Goal: Transaction & Acquisition: Purchase product/service

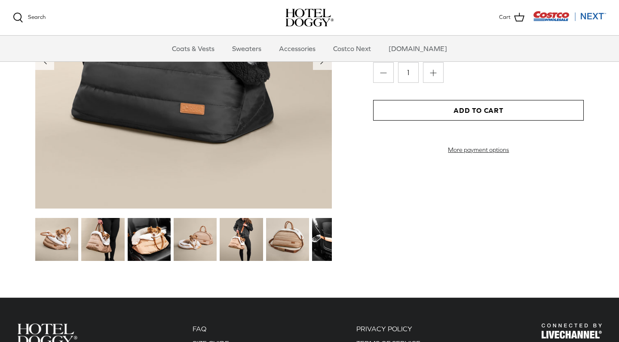
scroll to position [996, 0]
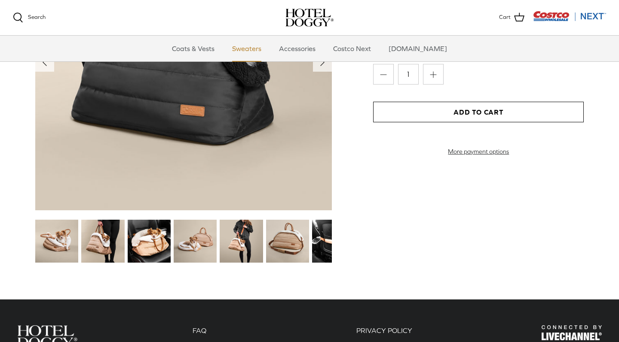
click at [267, 49] on link "Sweaters" at bounding box center [246, 49] width 45 height 26
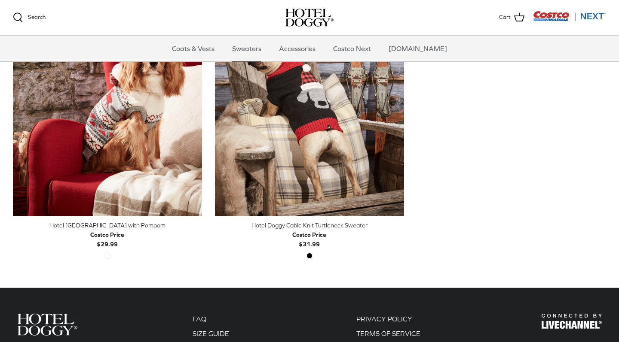
scroll to position [284, 0]
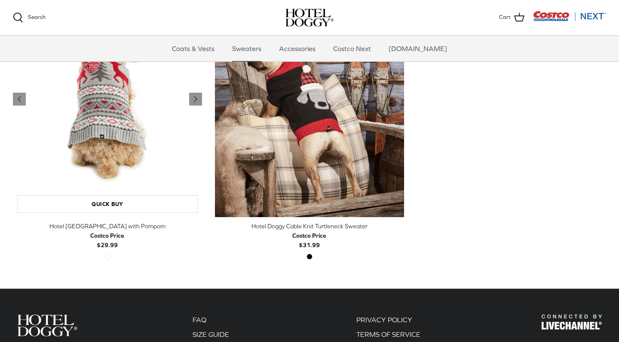
click at [137, 147] on img "Hotel Doggy Fair Isle Sweater with Pompom" at bounding box center [107, 99] width 189 height 236
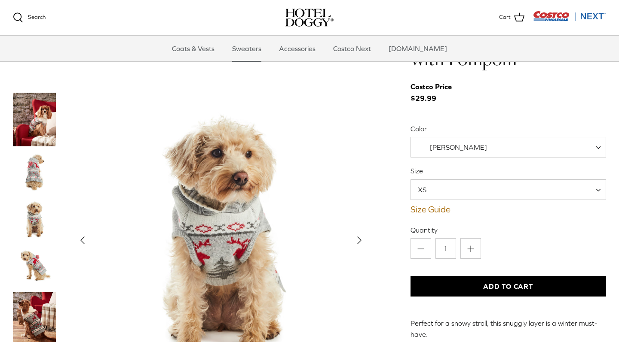
scroll to position [45, 0]
click at [435, 204] on link "Size Guide" at bounding box center [507, 209] width 195 height 10
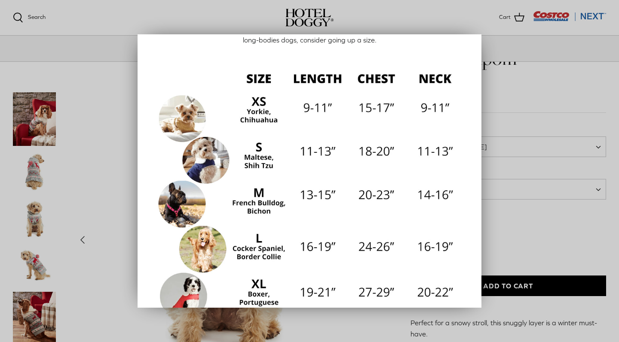
scroll to position [87, 0]
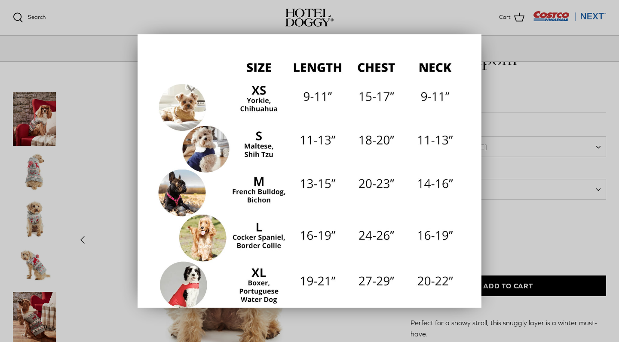
click at [512, 137] on div at bounding box center [309, 171] width 619 height 342
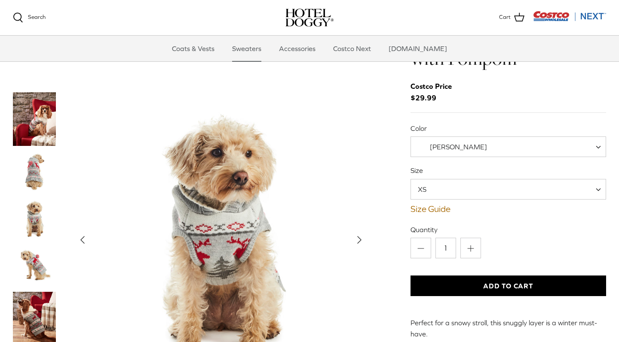
click at [488, 179] on span "XS" at bounding box center [507, 189] width 195 height 21
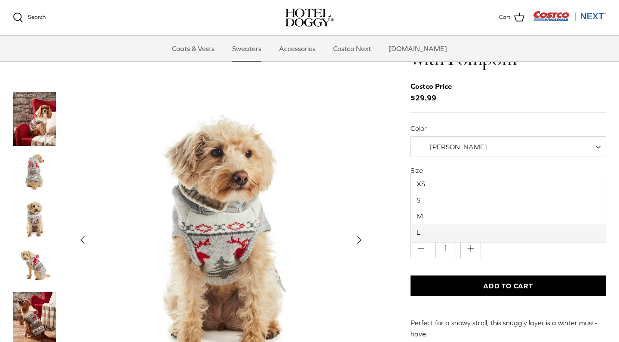
select select "L"
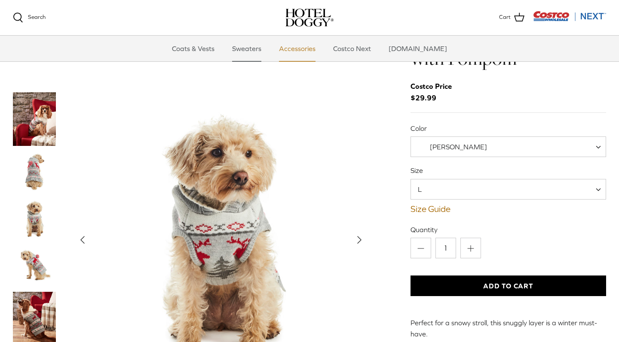
click at [313, 49] on link "Accessories" at bounding box center [297, 49] width 52 height 26
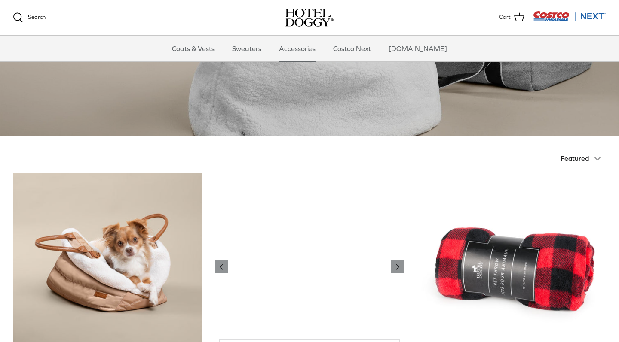
scroll to position [83, 0]
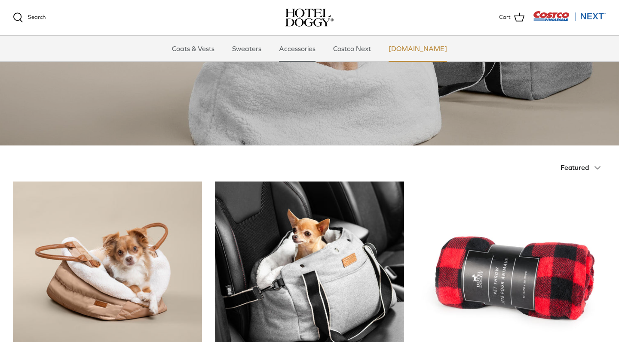
click at [417, 52] on link "[DOMAIN_NAME]" at bounding box center [418, 49] width 74 height 26
